Goal: Navigation & Orientation: Find specific page/section

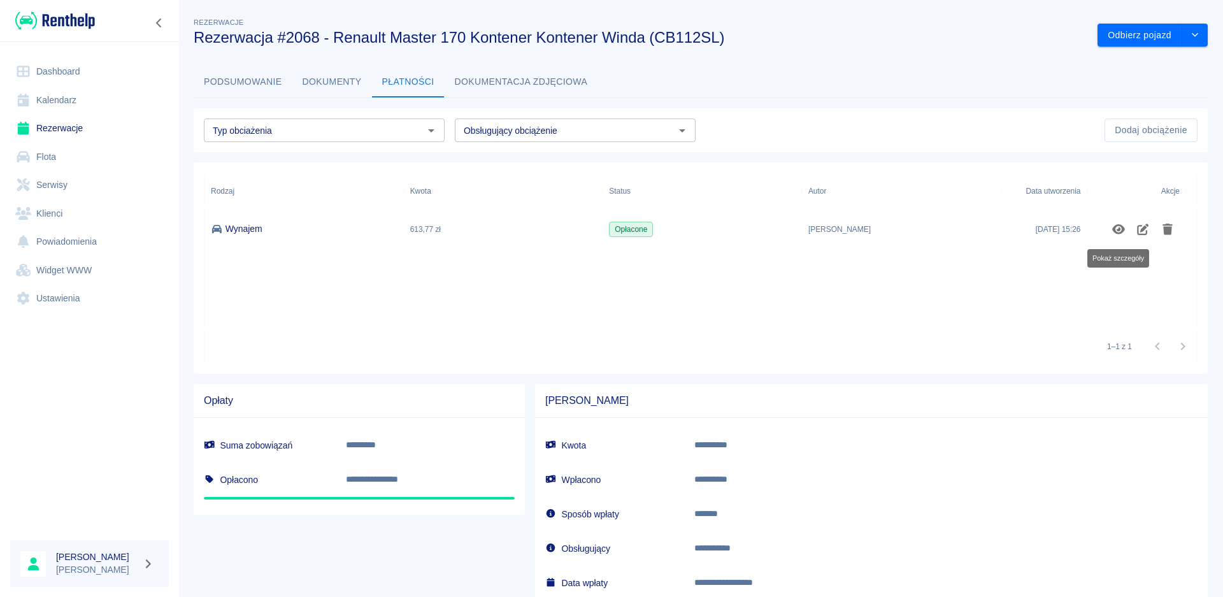
click at [67, 71] on link "Dashboard" at bounding box center [89, 71] width 159 height 29
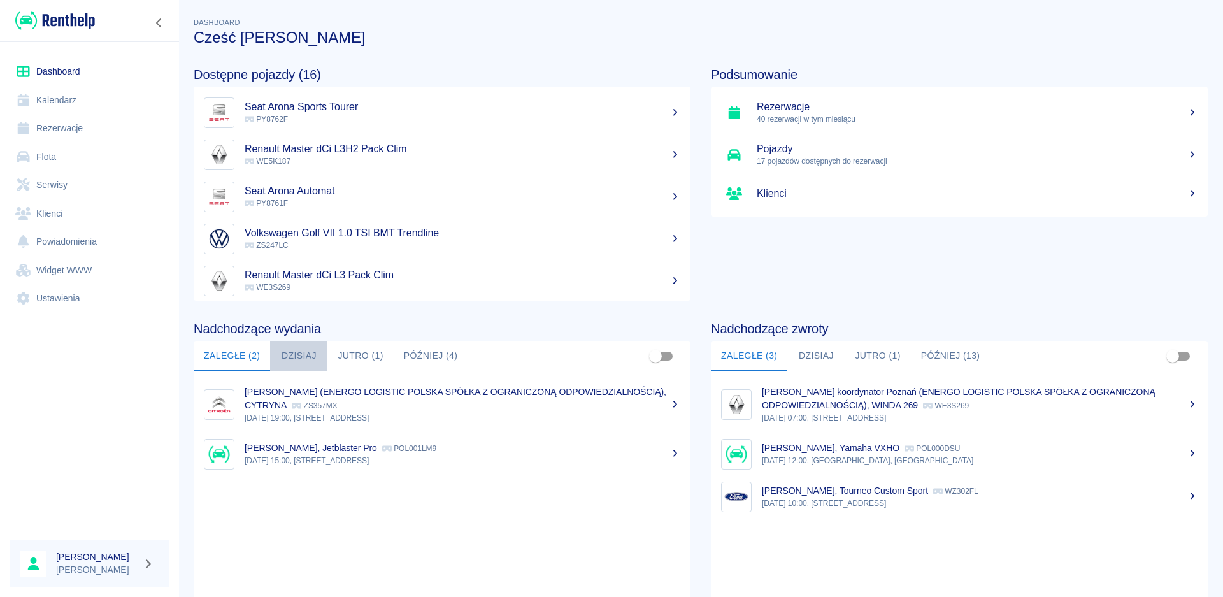
click at [310, 357] on button "Dzisiaj" at bounding box center [298, 356] width 57 height 31
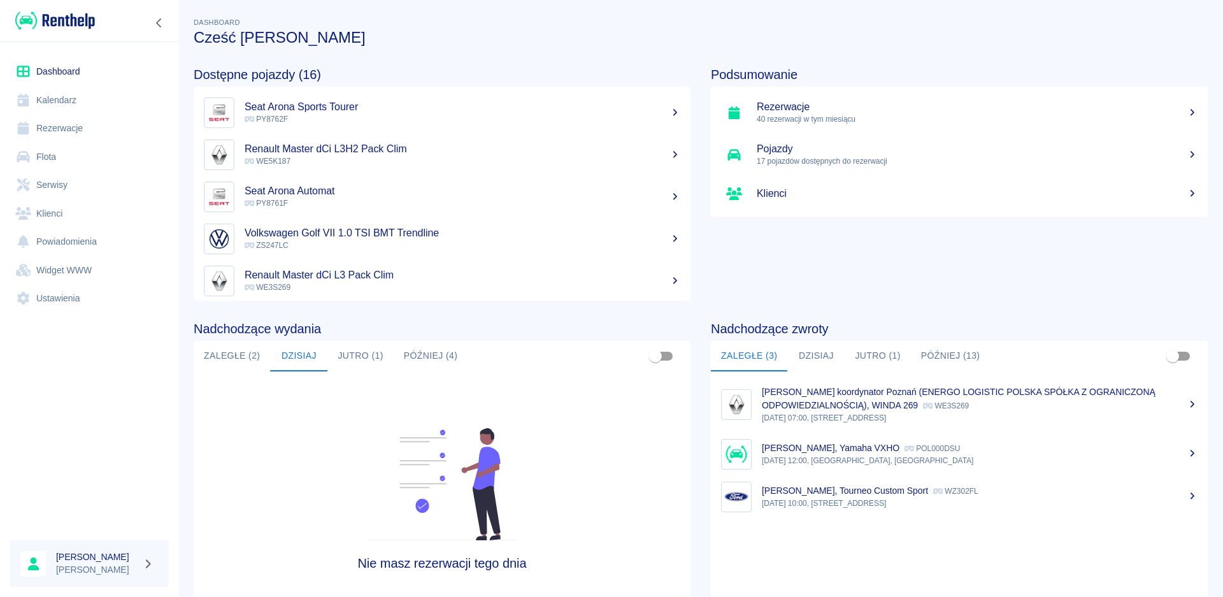
click at [370, 351] on button "Jutro (1)" at bounding box center [361, 356] width 66 height 31
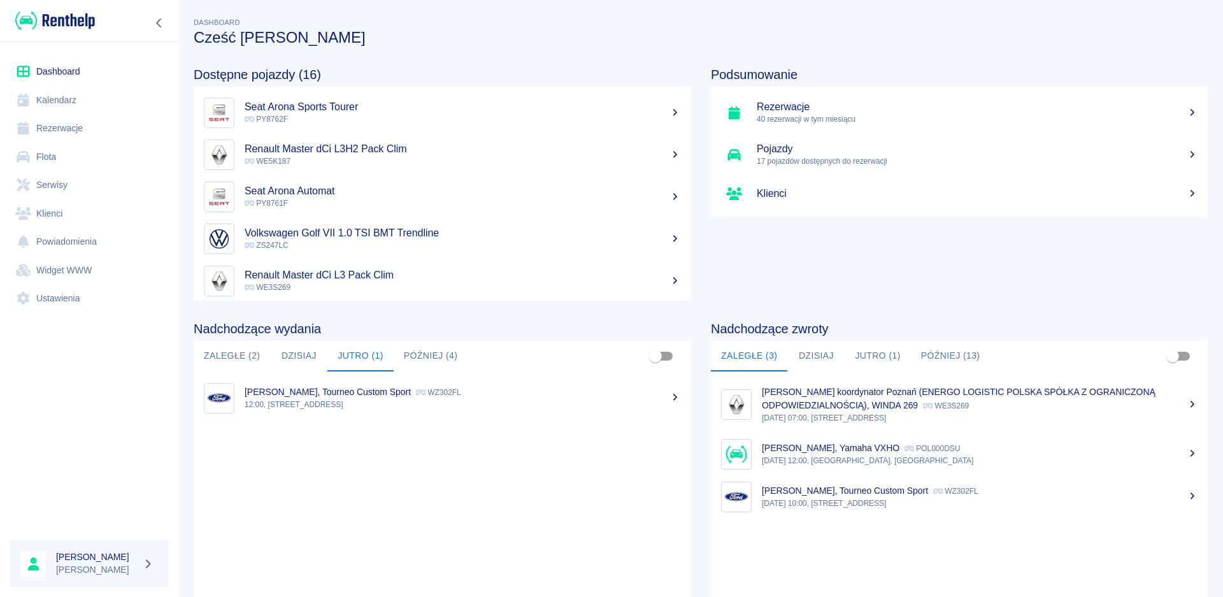
click at [805, 355] on button "Dzisiaj" at bounding box center [816, 356] width 57 height 31
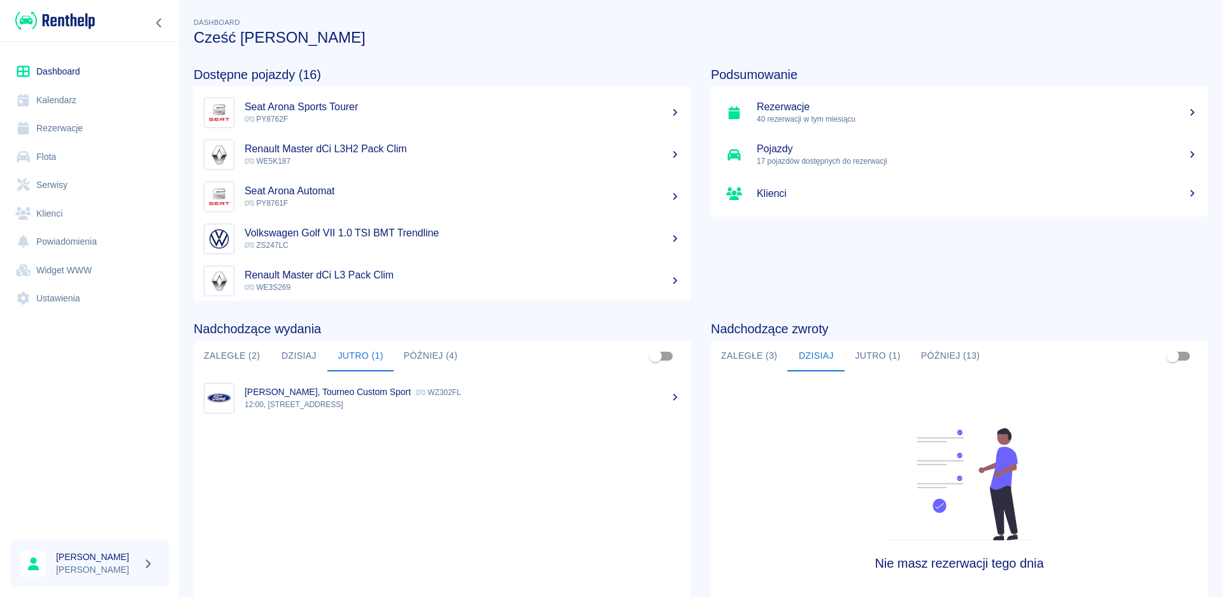
click at [853, 341] on button "Jutro (1)" at bounding box center [878, 356] width 66 height 31
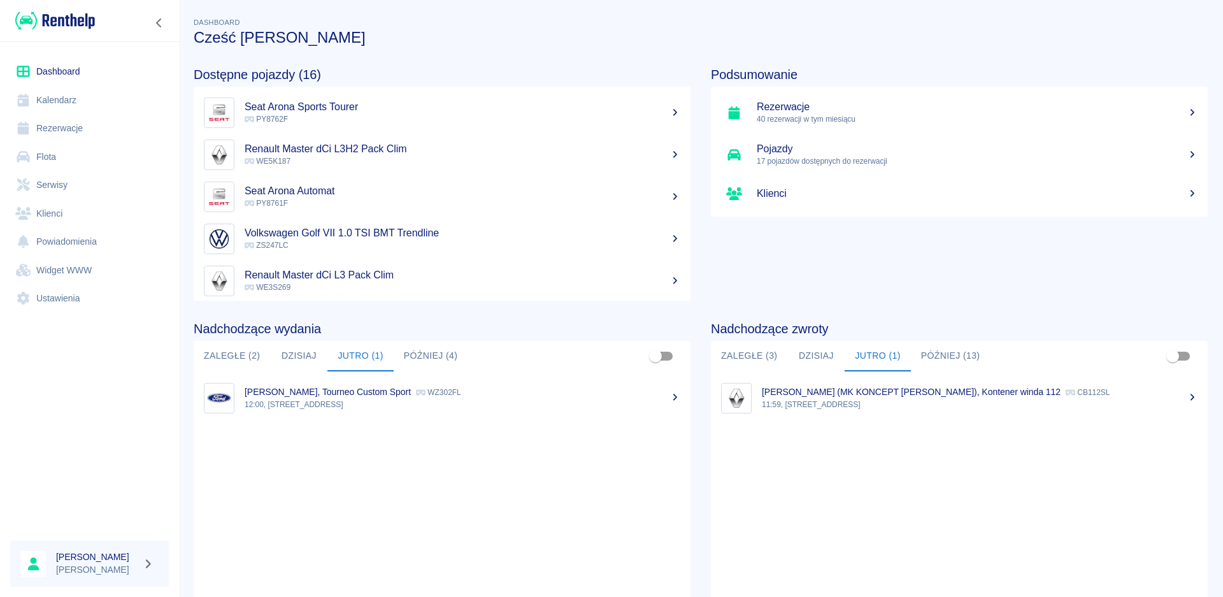
click at [858, 374] on ul "[PERSON_NAME] (MK KONCEPT [PERSON_NAME]), [STREET_ADDRESS] 11:59, [STREET_ADDRE…" at bounding box center [959, 500] width 497 height 256
click at [802, 360] on button "Dzisiaj" at bounding box center [816, 356] width 57 height 31
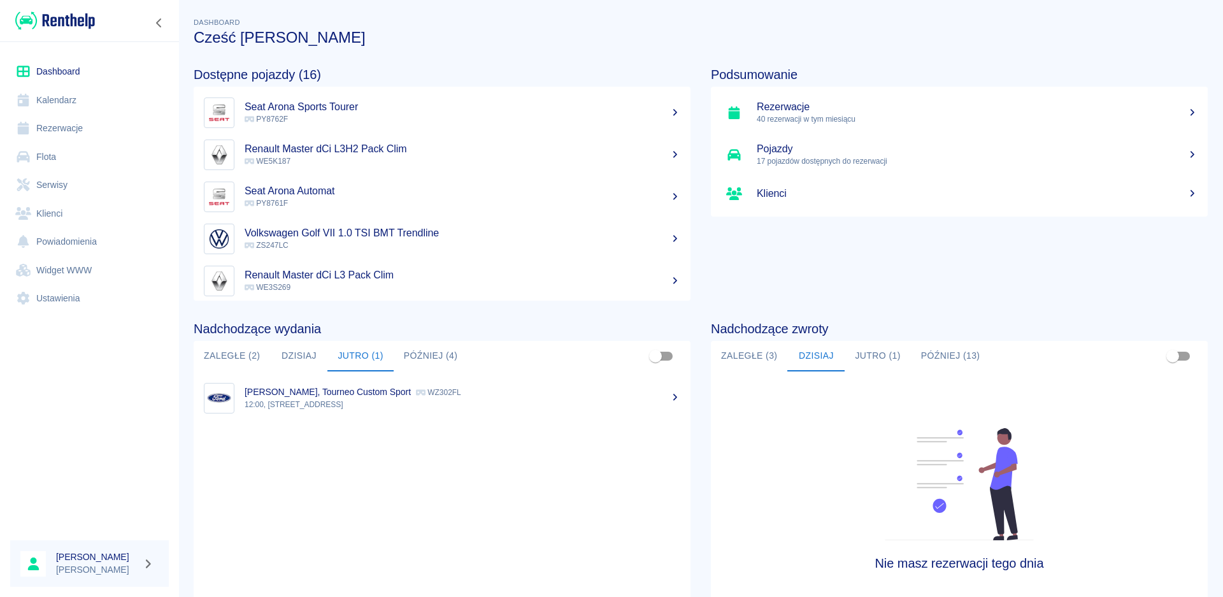
click at [754, 363] on button "Zaległe (3)" at bounding box center [749, 356] width 76 height 31
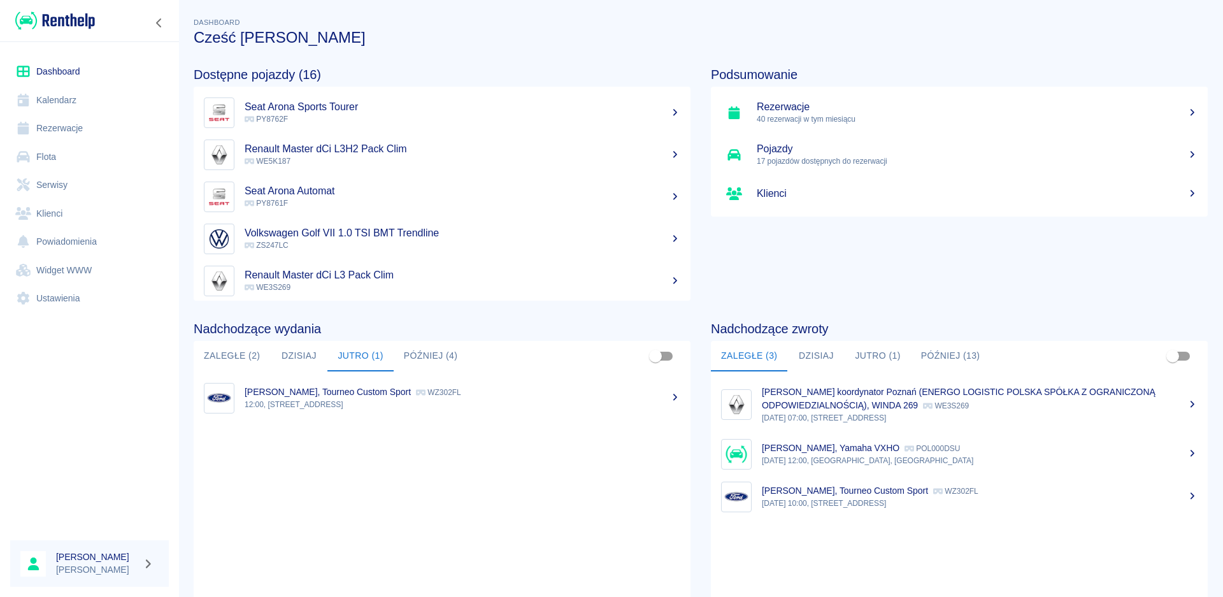
click at [789, 361] on button "Dzisiaj" at bounding box center [816, 356] width 57 height 31
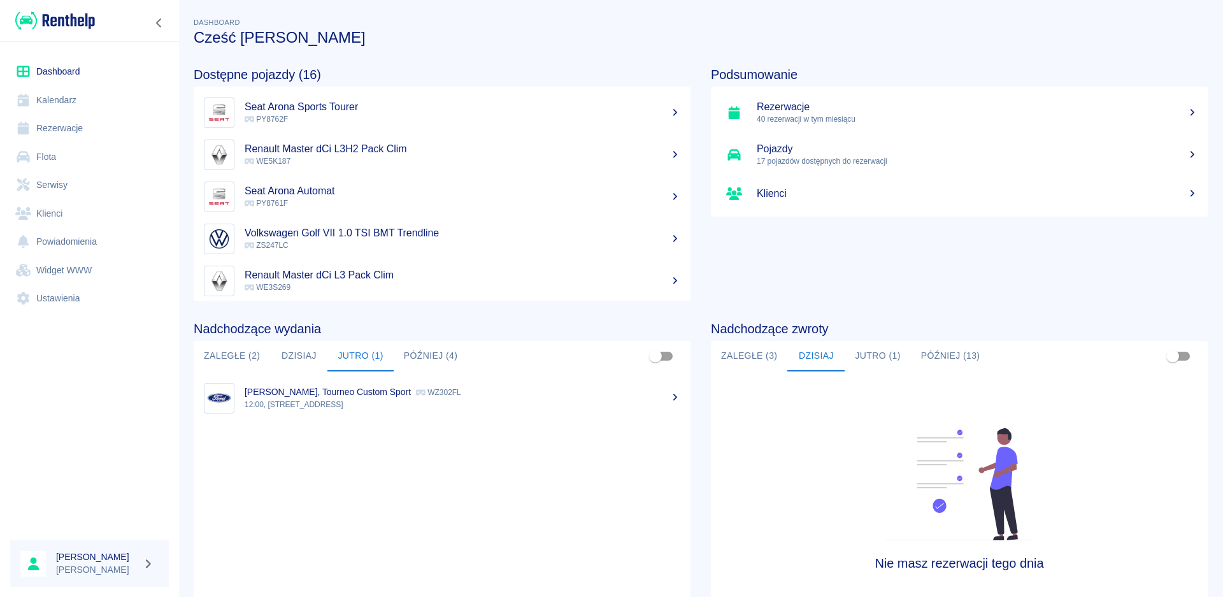
click at [860, 361] on button "Jutro (1)" at bounding box center [878, 356] width 66 height 31
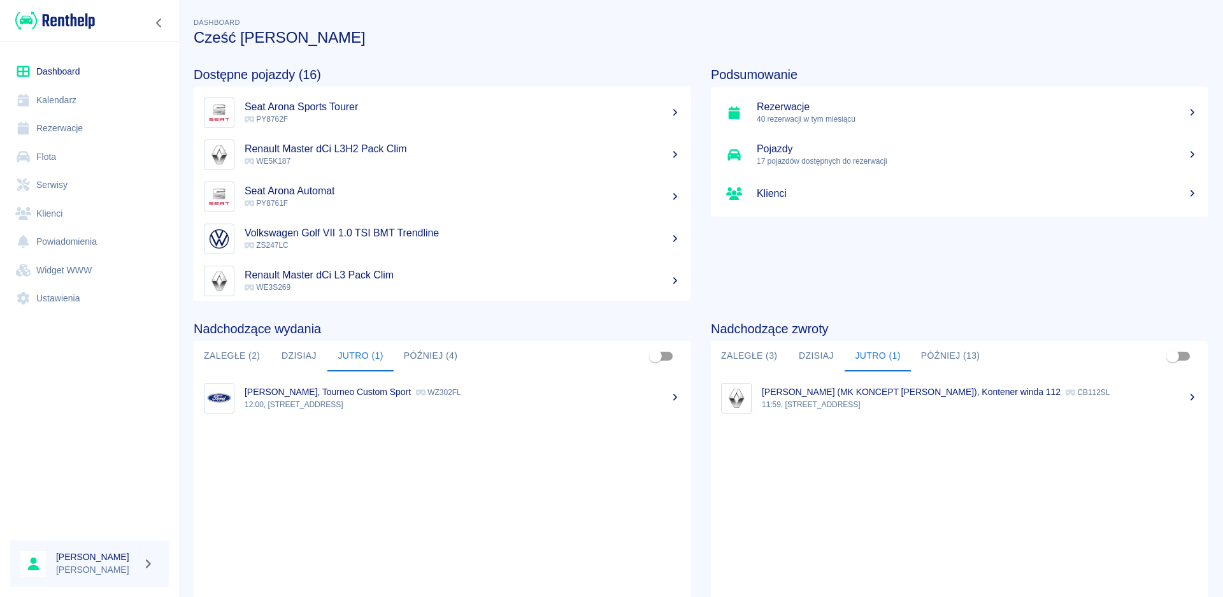
click at [913, 359] on button "Później (13)" at bounding box center [951, 356] width 80 height 31
